Goal: Transaction & Acquisition: Book appointment/travel/reservation

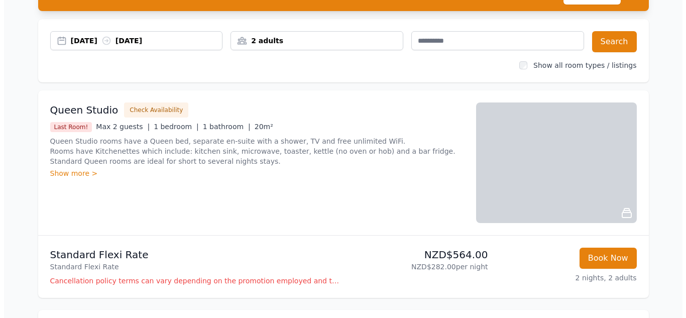
scroll to position [88, 0]
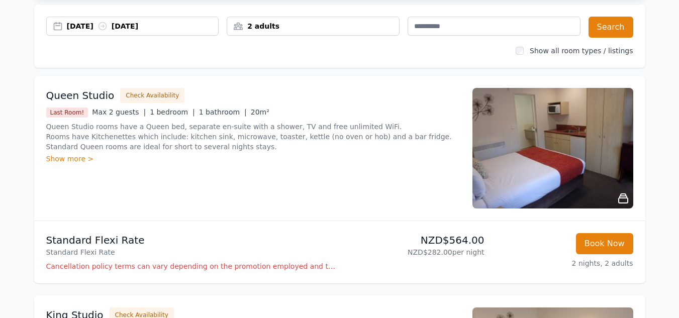
click at [79, 156] on div "Show more >" at bounding box center [253, 159] width 414 height 10
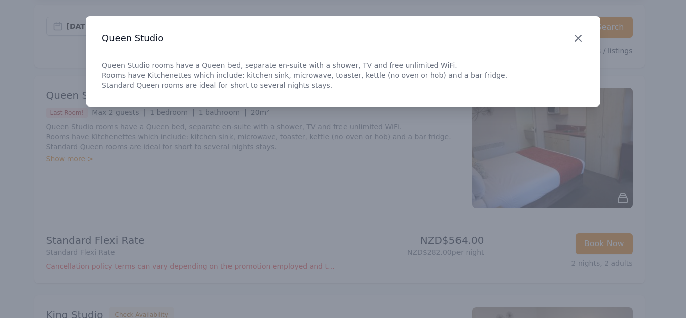
click at [581, 43] on icon "button" at bounding box center [578, 38] width 12 height 12
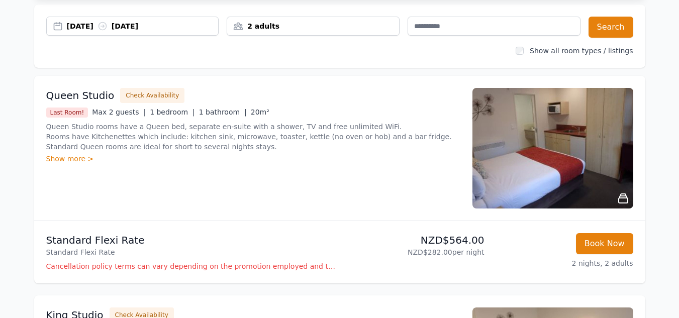
click at [102, 263] on p "Cancellation policy terms can vary depending on the promotion employed and the …" at bounding box center [190, 266] width 289 height 10
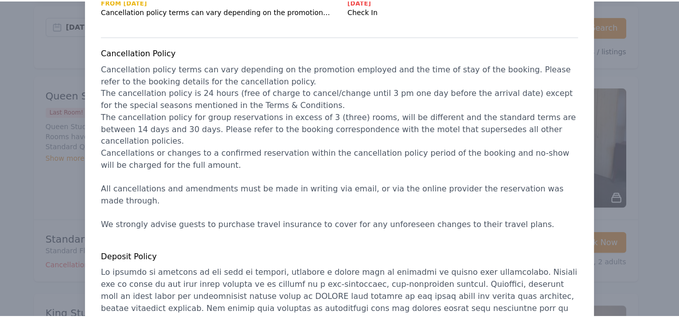
scroll to position [0, 0]
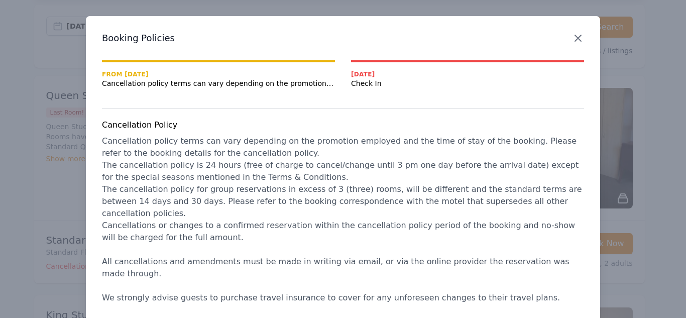
click at [576, 40] on icon "button" at bounding box center [578, 38] width 12 height 12
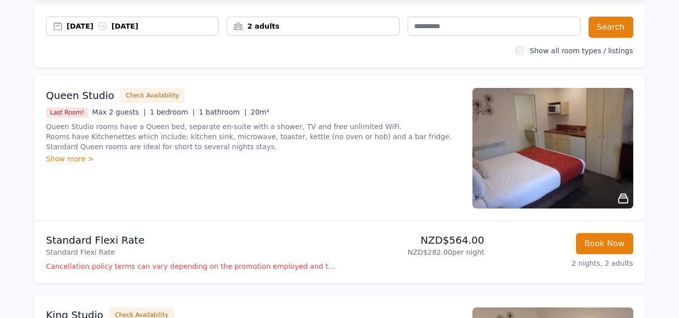
click at [571, 156] on img at bounding box center [552, 148] width 161 height 121
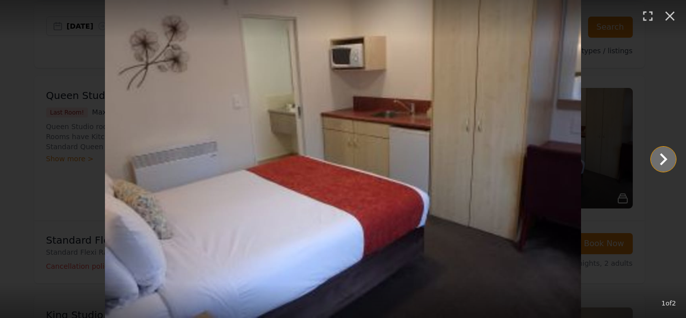
click at [656, 156] on icon "Show slide 2 of 2" at bounding box center [664, 159] width 24 height 24
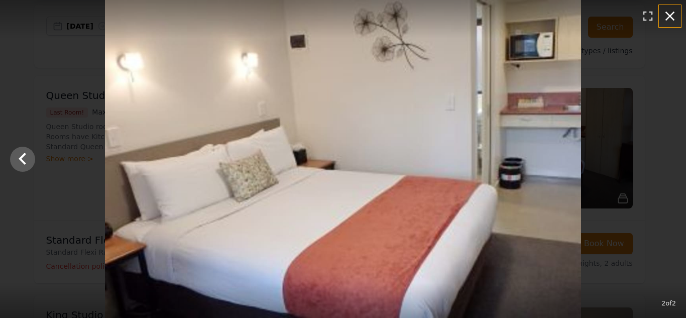
click at [666, 19] on icon "button" at bounding box center [670, 16] width 16 height 16
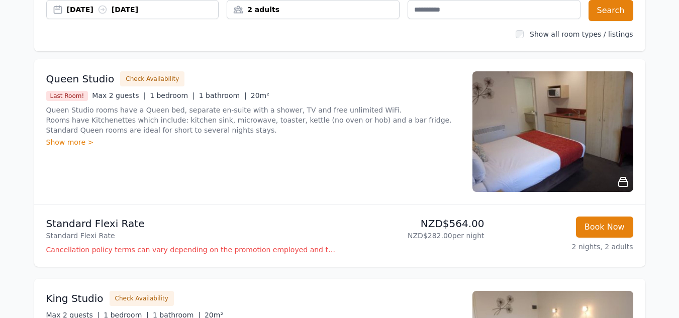
scroll to position [122, 0]
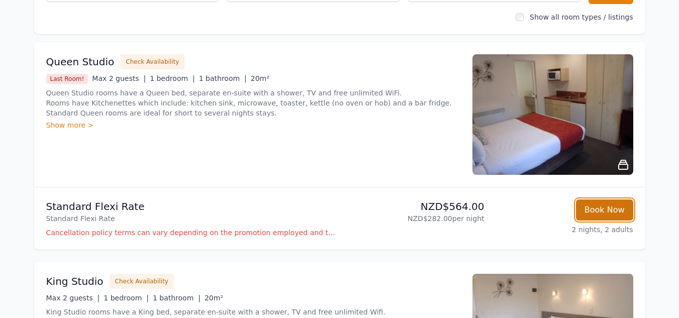
click at [619, 202] on button "Book Now" at bounding box center [604, 210] width 57 height 21
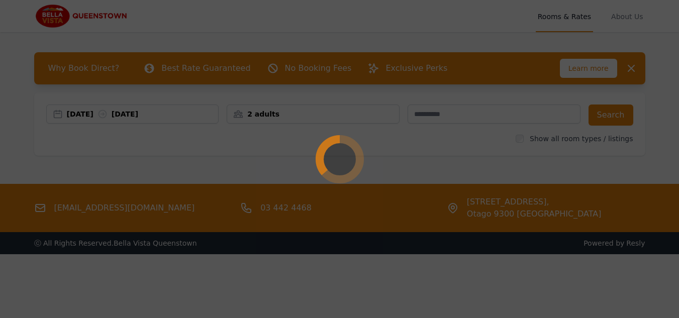
select select "**"
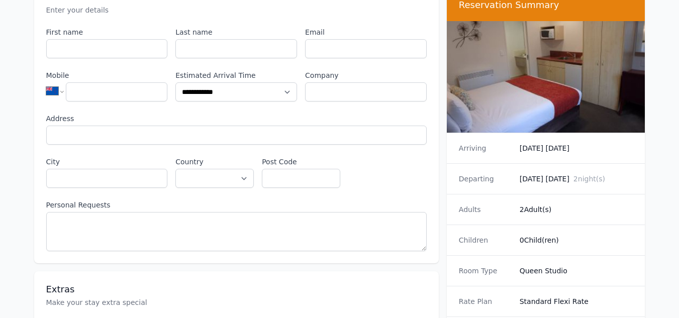
scroll to position [117, 0]
